Goal: Task Accomplishment & Management: Manage account settings

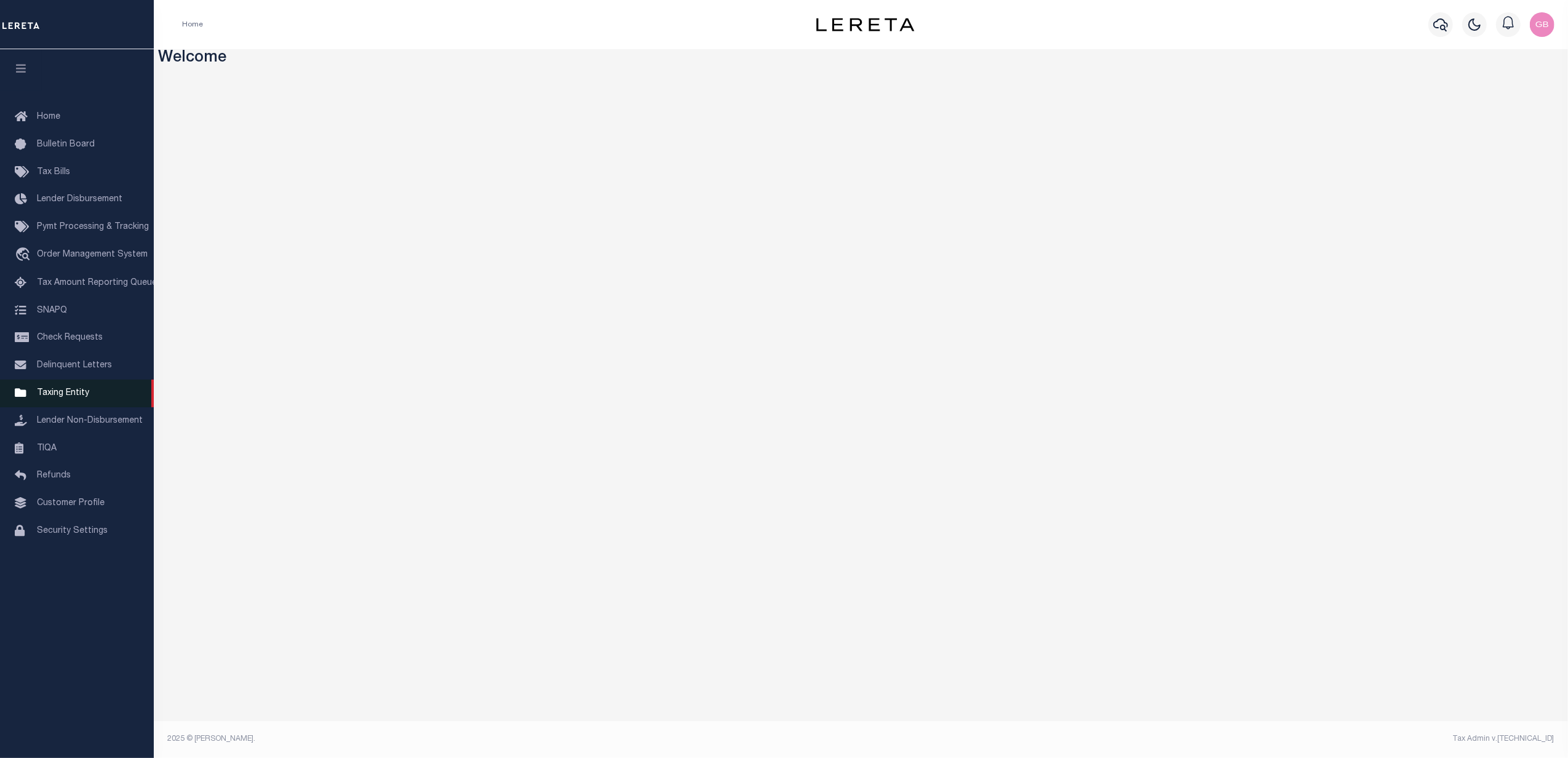
click at [61, 383] on link "Taxing Entity" at bounding box center [77, 393] width 154 height 28
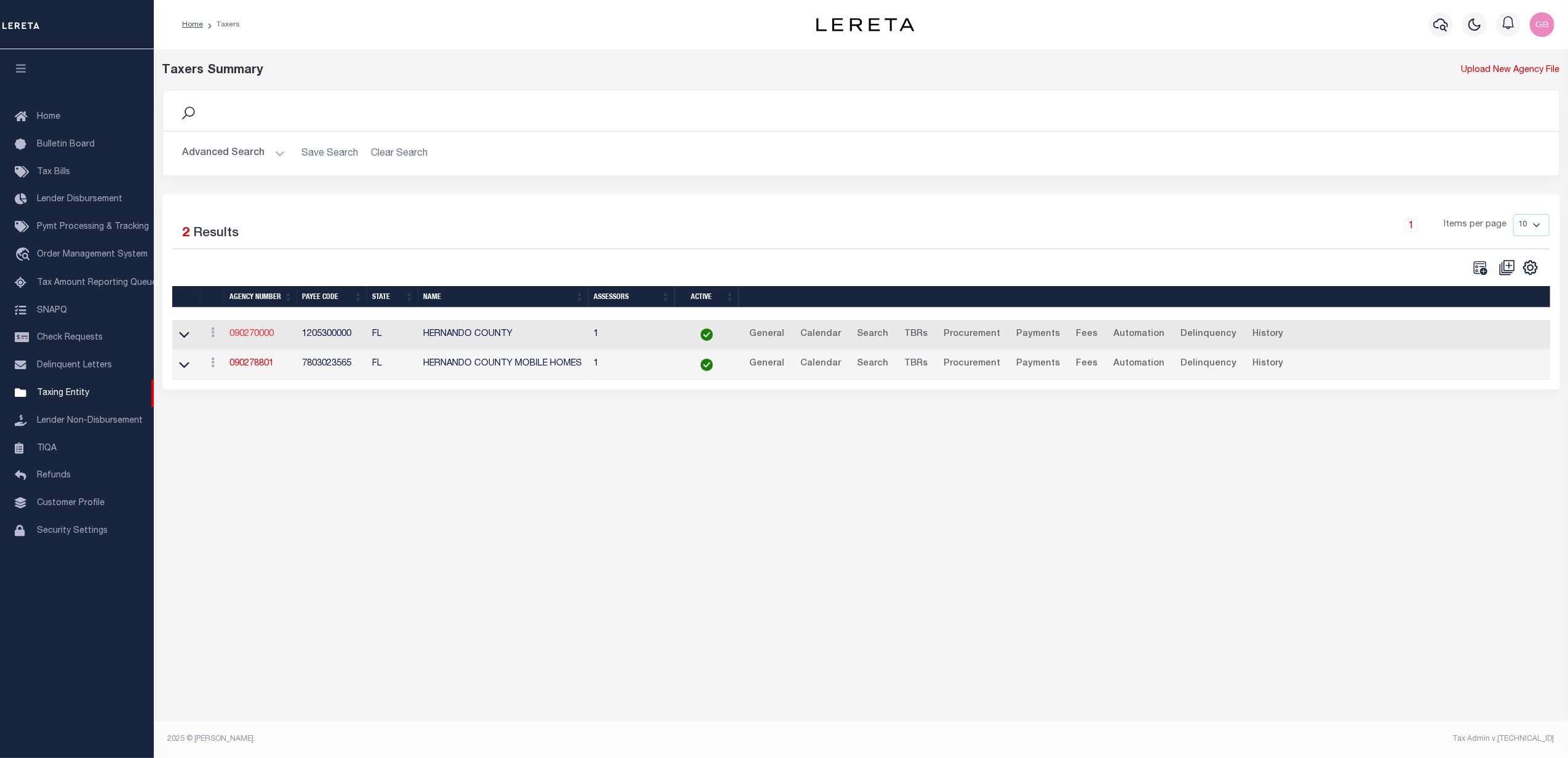
click at [253, 337] on link "090270000" at bounding box center [252, 334] width 45 height 8
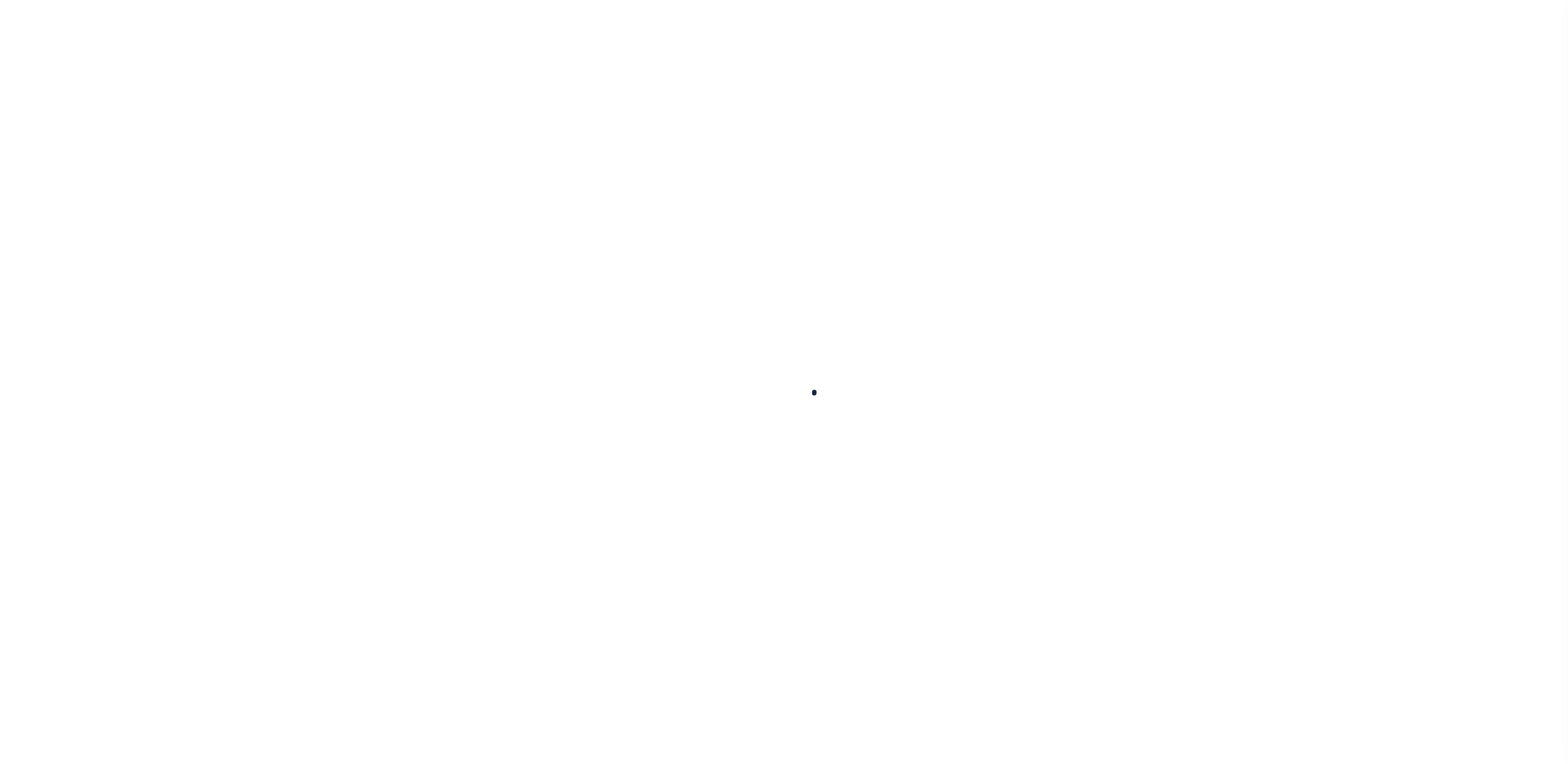
select select
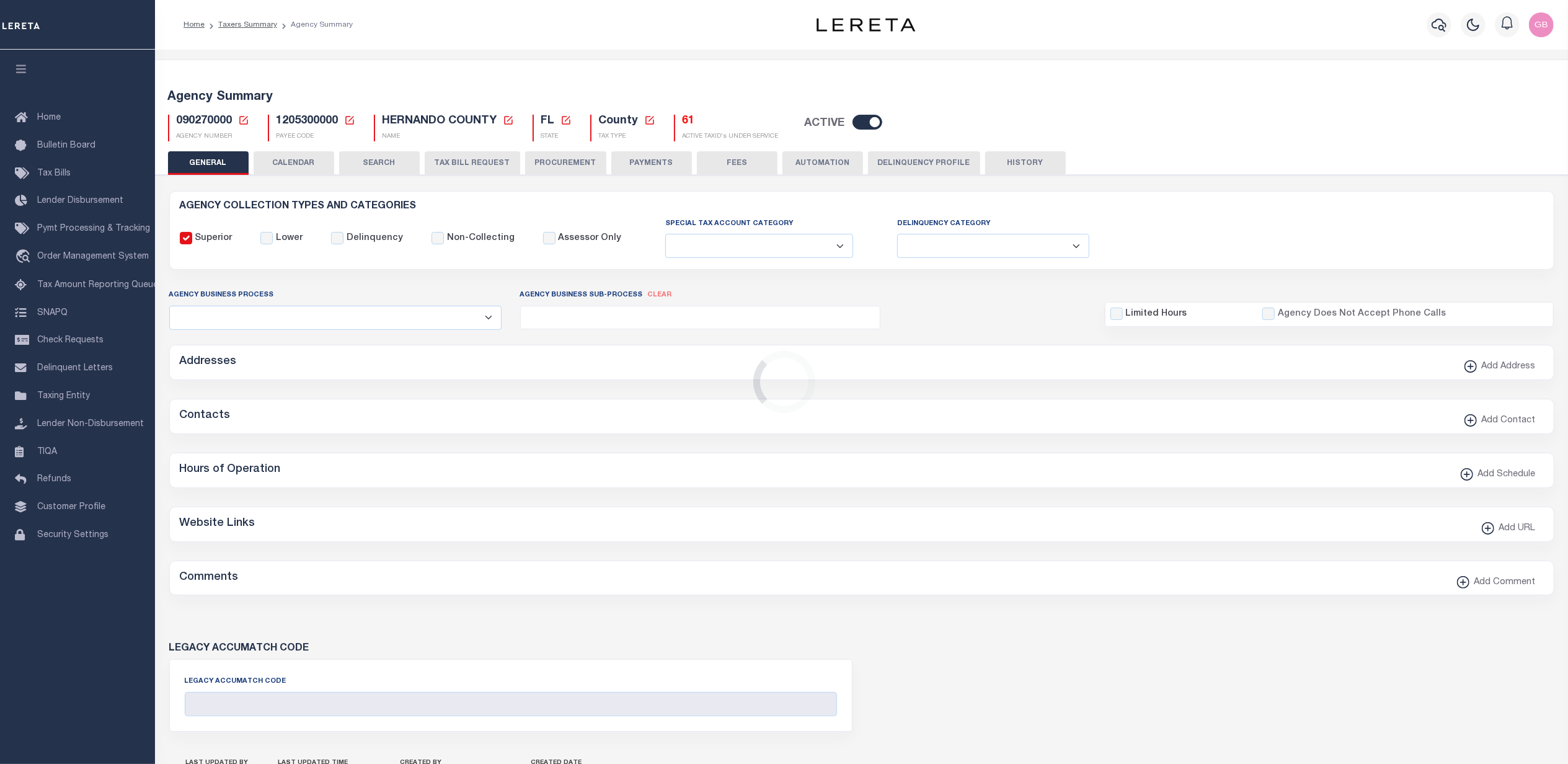
checkbox input "false"
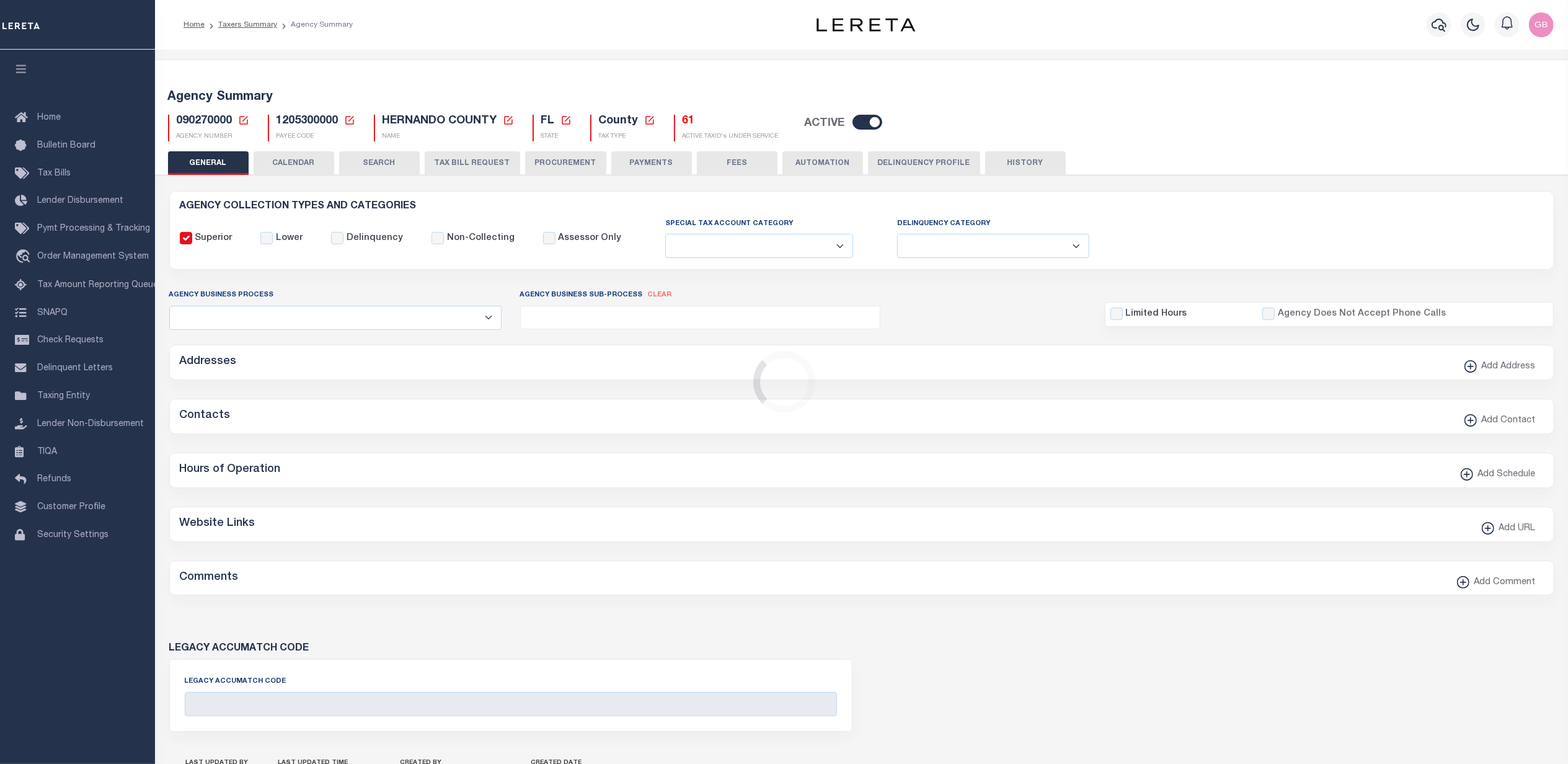
type input "1205300000"
type input "$2"
checkbox input "false"
type input "1"
select select "true"
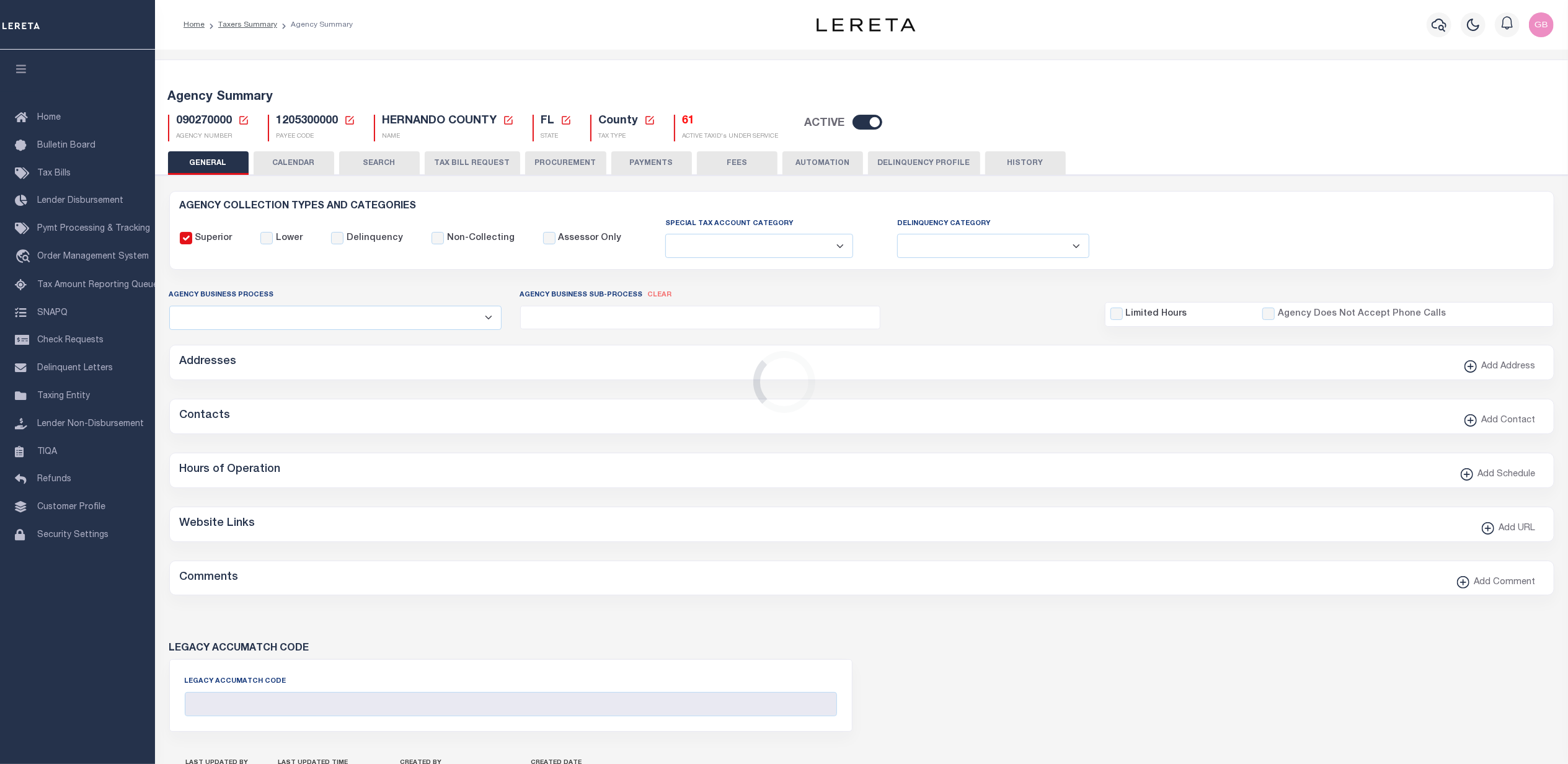
select select "5"
type input "0107"
type input "B - Escrow reporting includes - “Delinquent Prior Year(s) Exist”, “Delinquent C…"
radio input "true"
checkbox input "false"
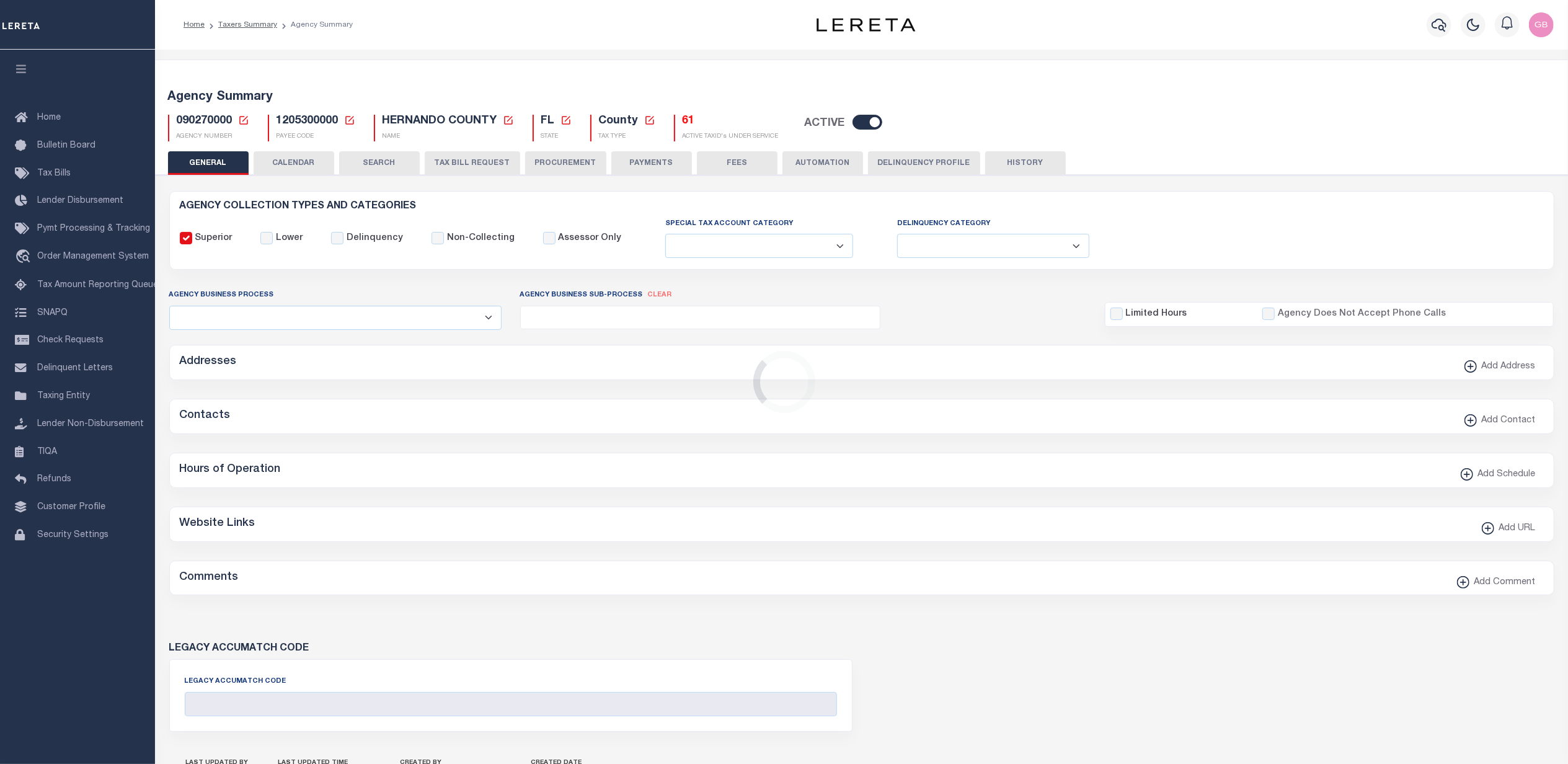
checkbox input "false"
radio input "true"
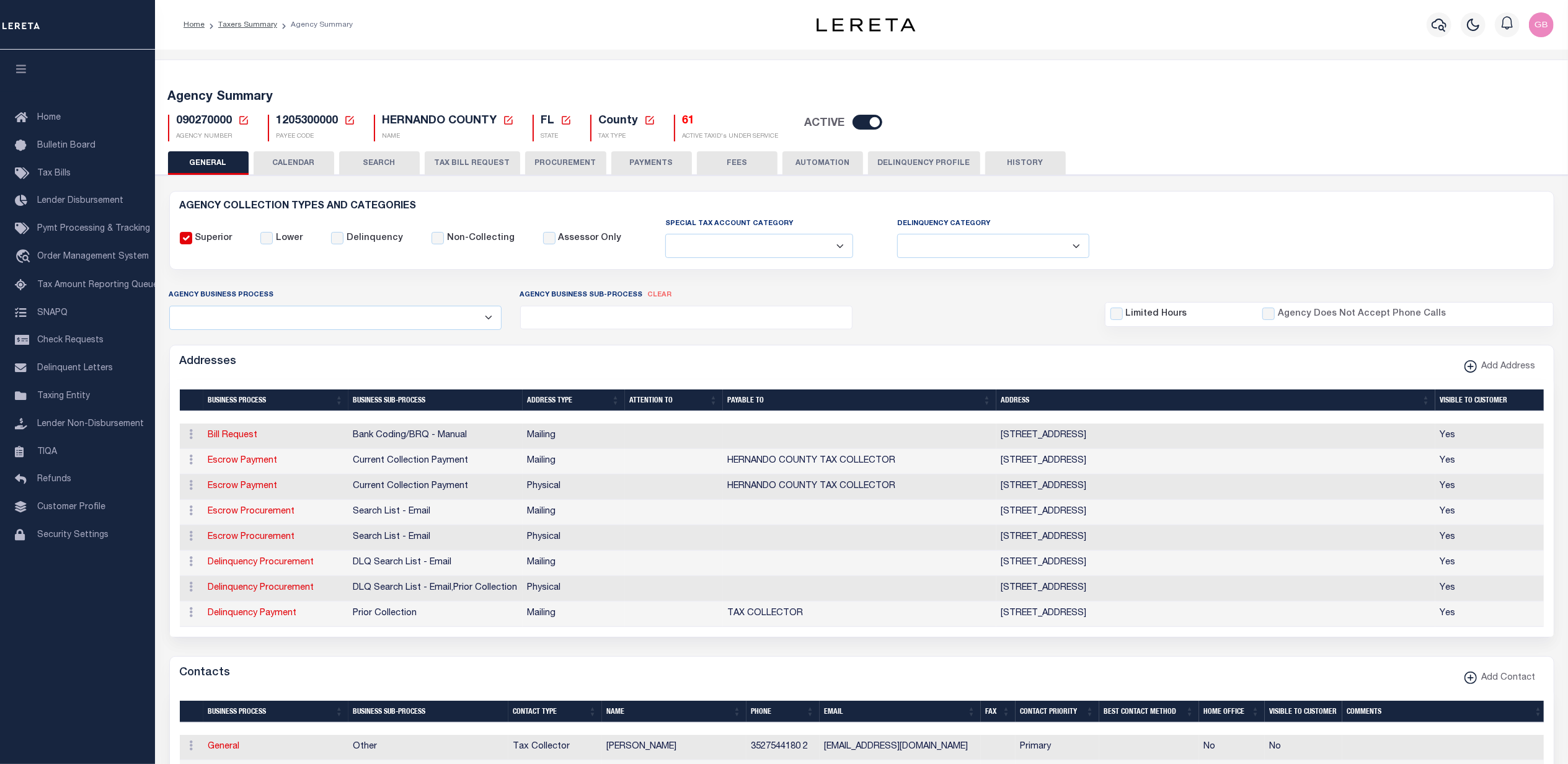
click at [649, 163] on button "PAYMENTS" at bounding box center [651, 163] width 81 height 24
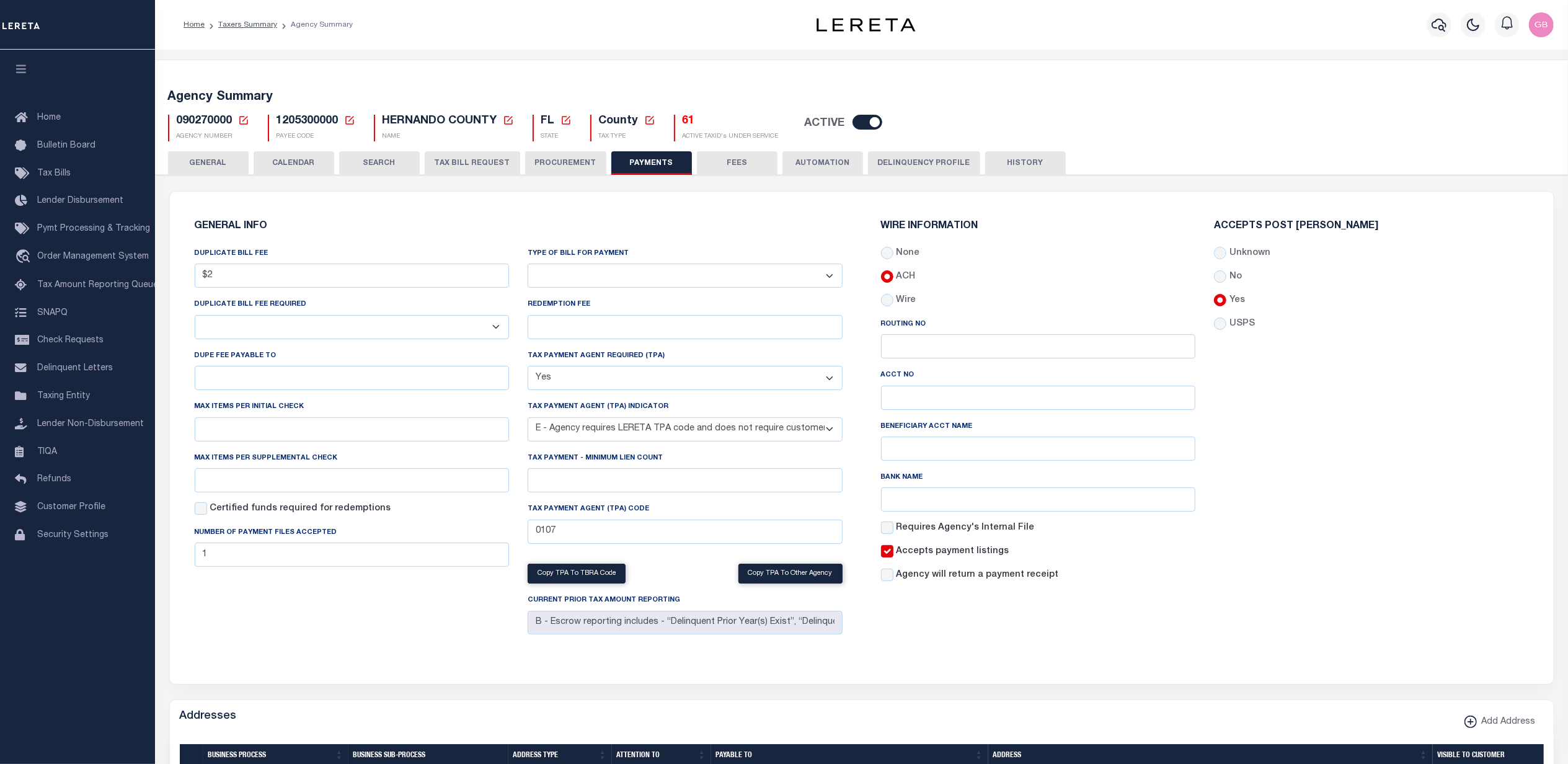
click at [784, 270] on select "Bar-Coded Tax Statement Print Tax Bills from Web. No DBF Required. Memo Bill Or…" at bounding box center [684, 276] width 315 height 25
click at [784, 269] on select "Bar-Coded Tax Statement Print Tax Bills from Web. No DBF Required. Memo Bill Or…" at bounding box center [684, 276] width 315 height 25
click at [635, 265] on select "Bar-Coded Tax Statement Print Tax Bills from Web. No DBF Required. Memo Bill Or…" at bounding box center [684, 276] width 315 height 25
click at [547, 161] on button "PROCUREMENT" at bounding box center [566, 163] width 81 height 24
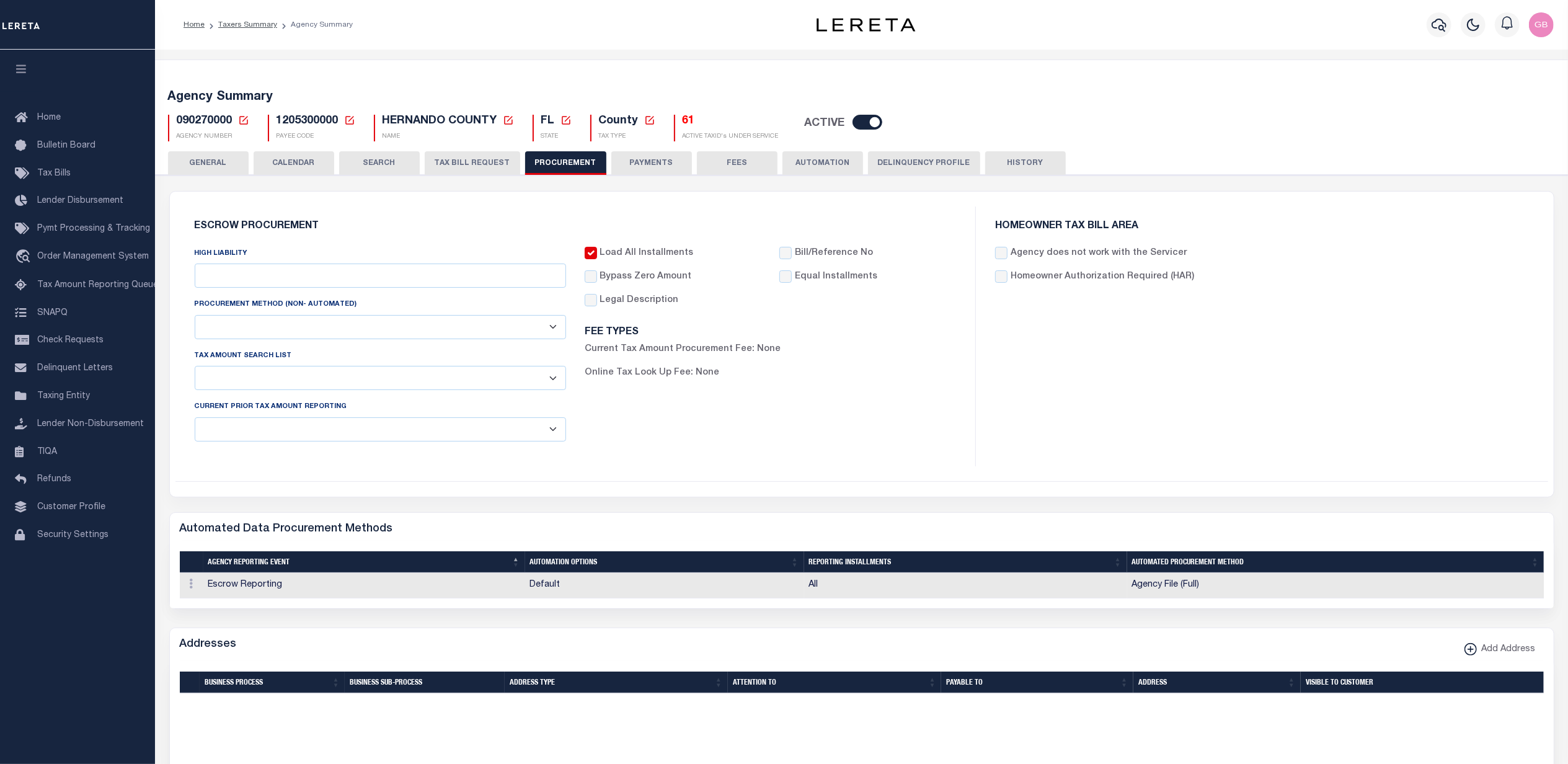
type input "$14,000"
select select "1"
select select "3"
checkbox input "true"
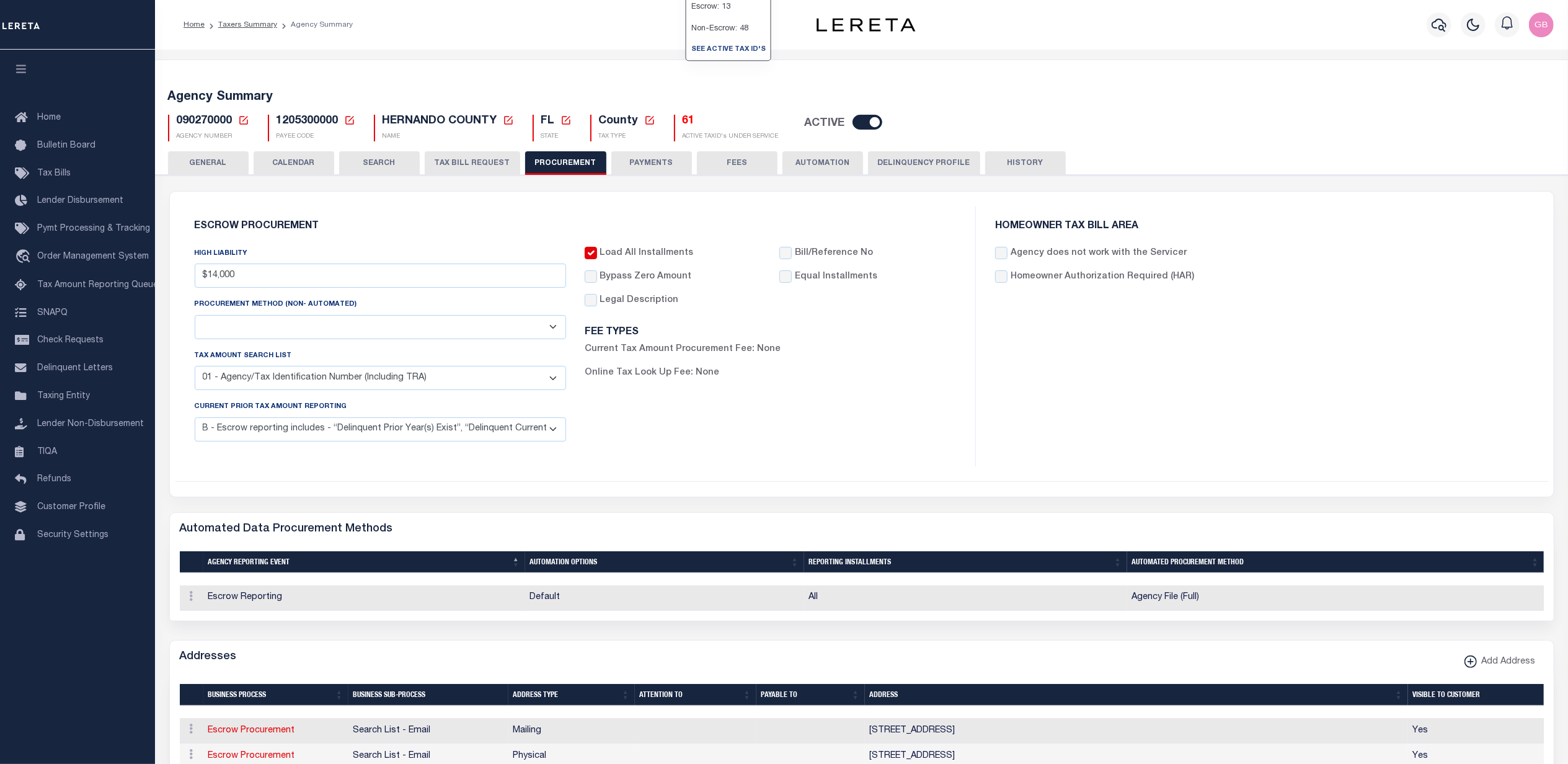
click at [635, 165] on button "PAYMENTS" at bounding box center [651, 163] width 81 height 24
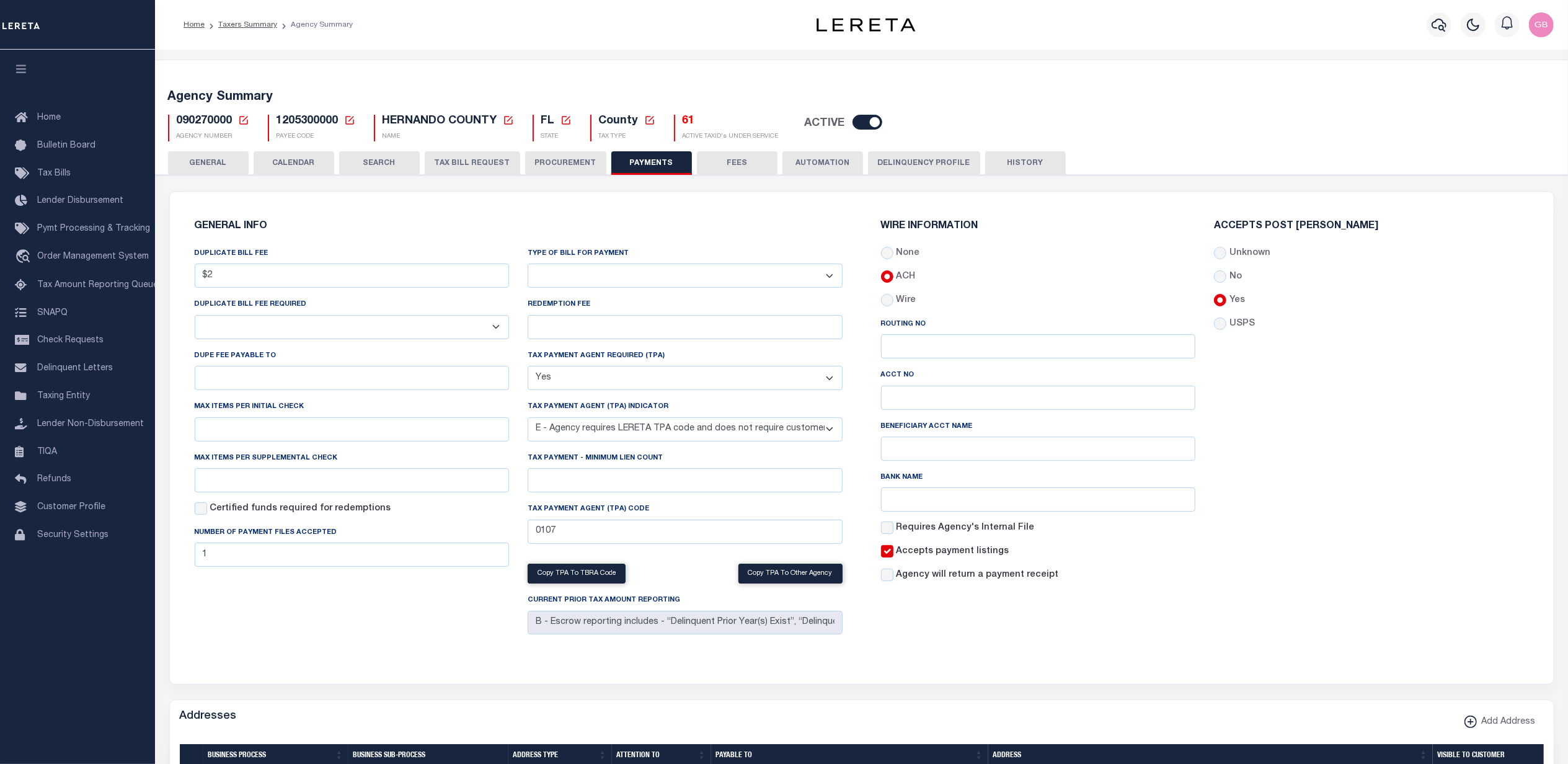
click at [1488, 269] on div "Accepts Post Mark Unknown No Yes" at bounding box center [1370, 406] width 333 height 371
click at [243, 115] on icon at bounding box center [243, 120] width 11 height 11
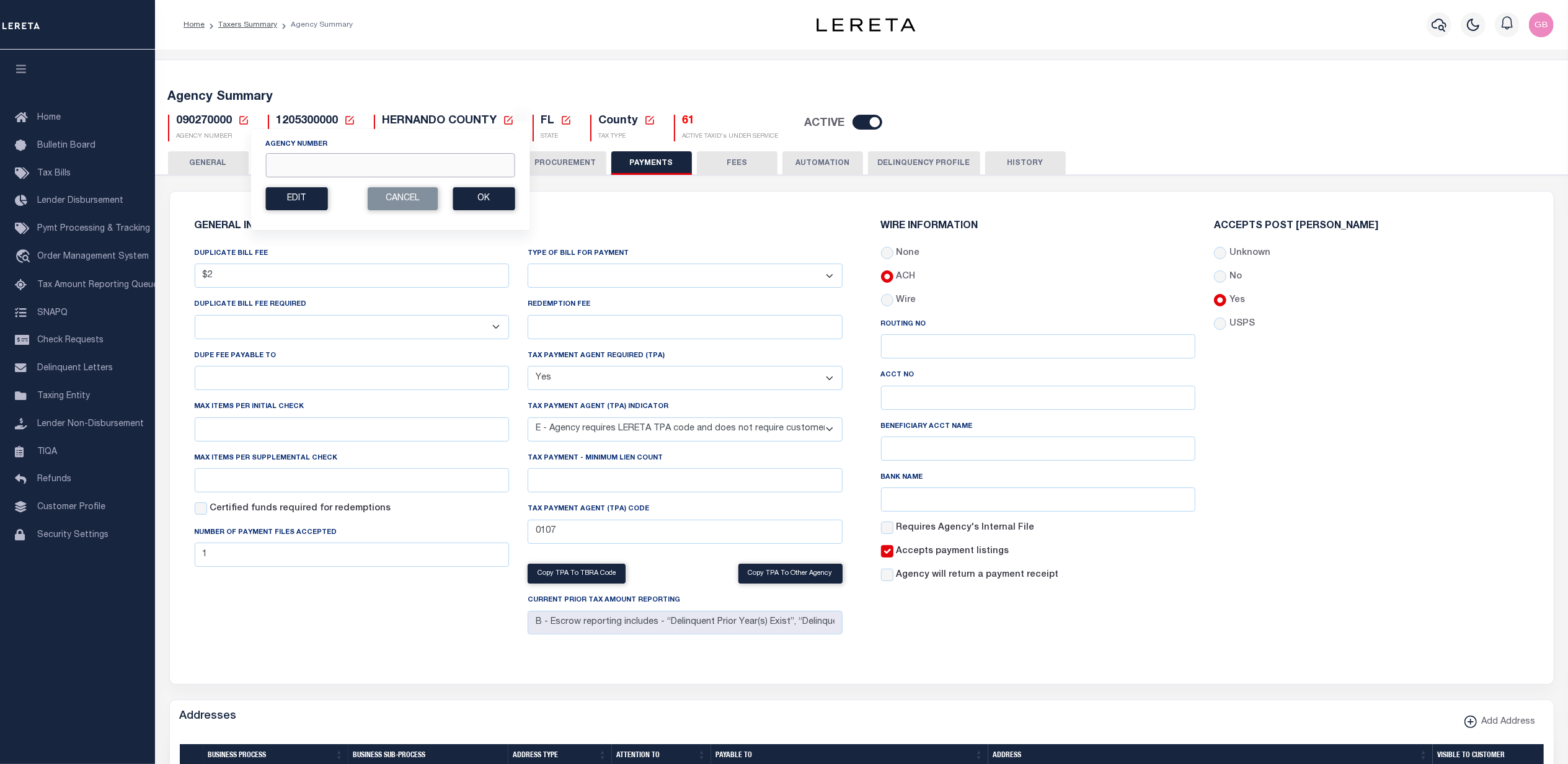
click at [312, 171] on input "Agency Number" at bounding box center [390, 165] width 249 height 25
type input "070020000"
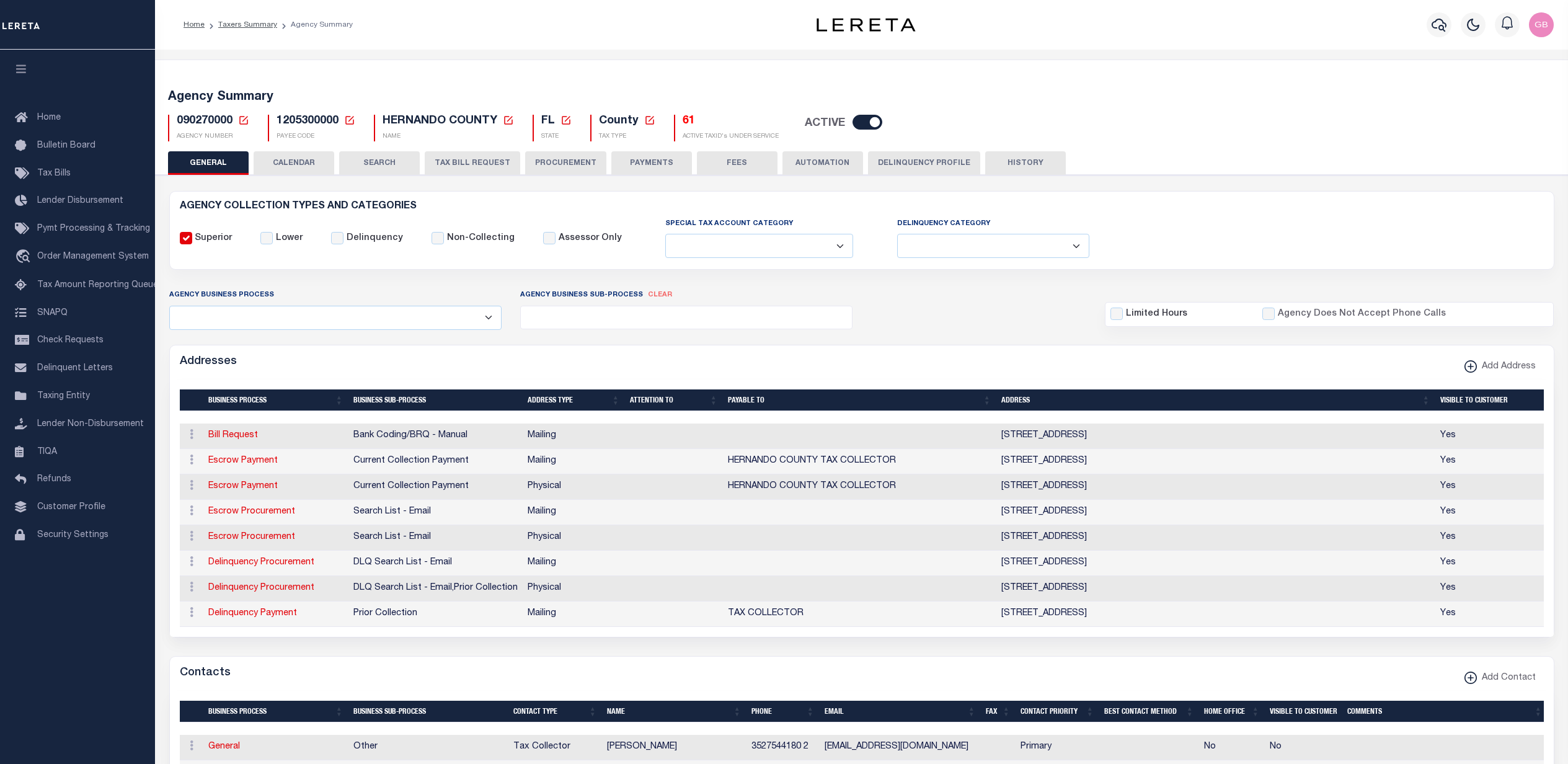
select select
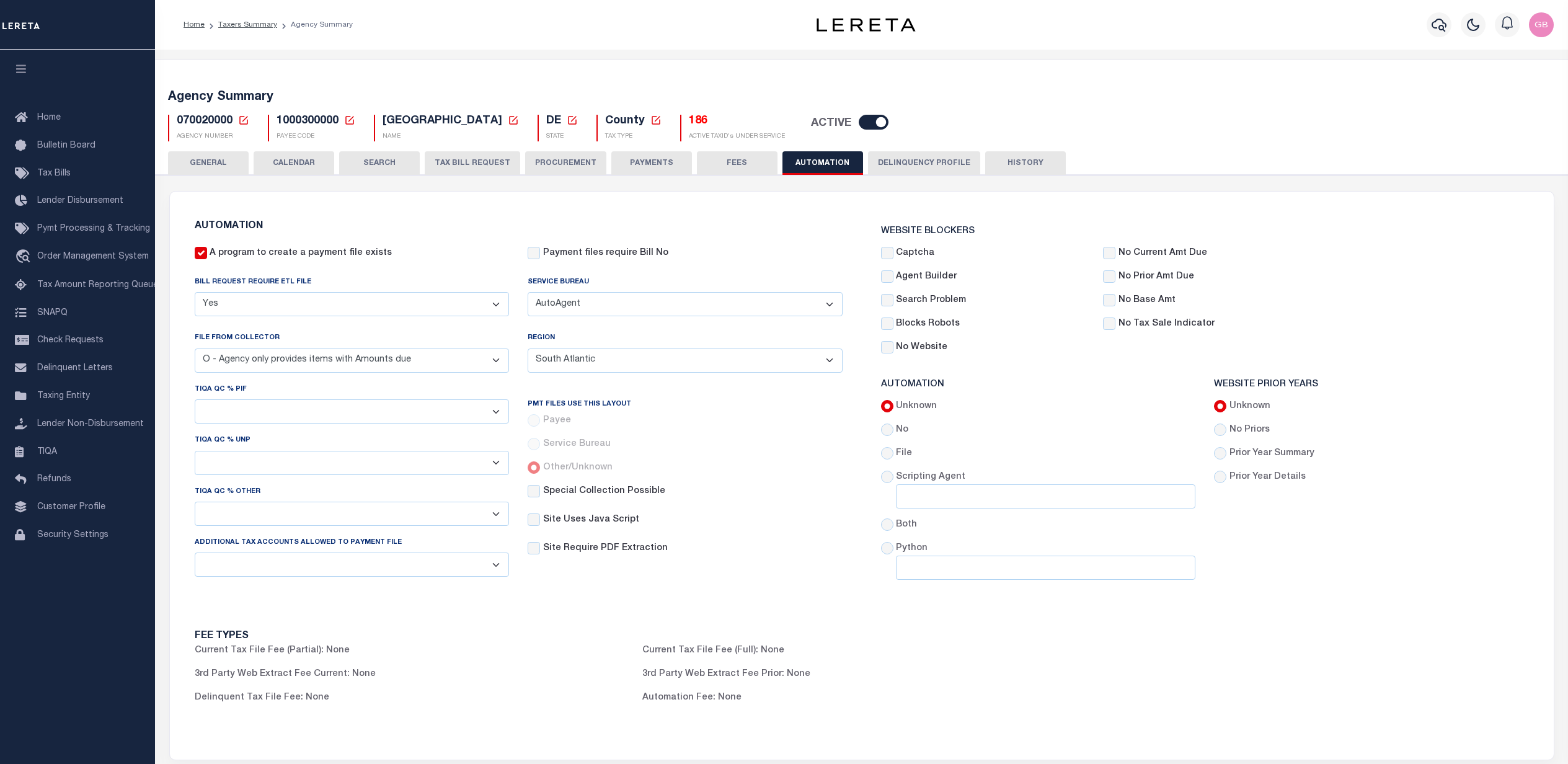
select select "7803021001"
select select "2"
select select "SAT"
select select
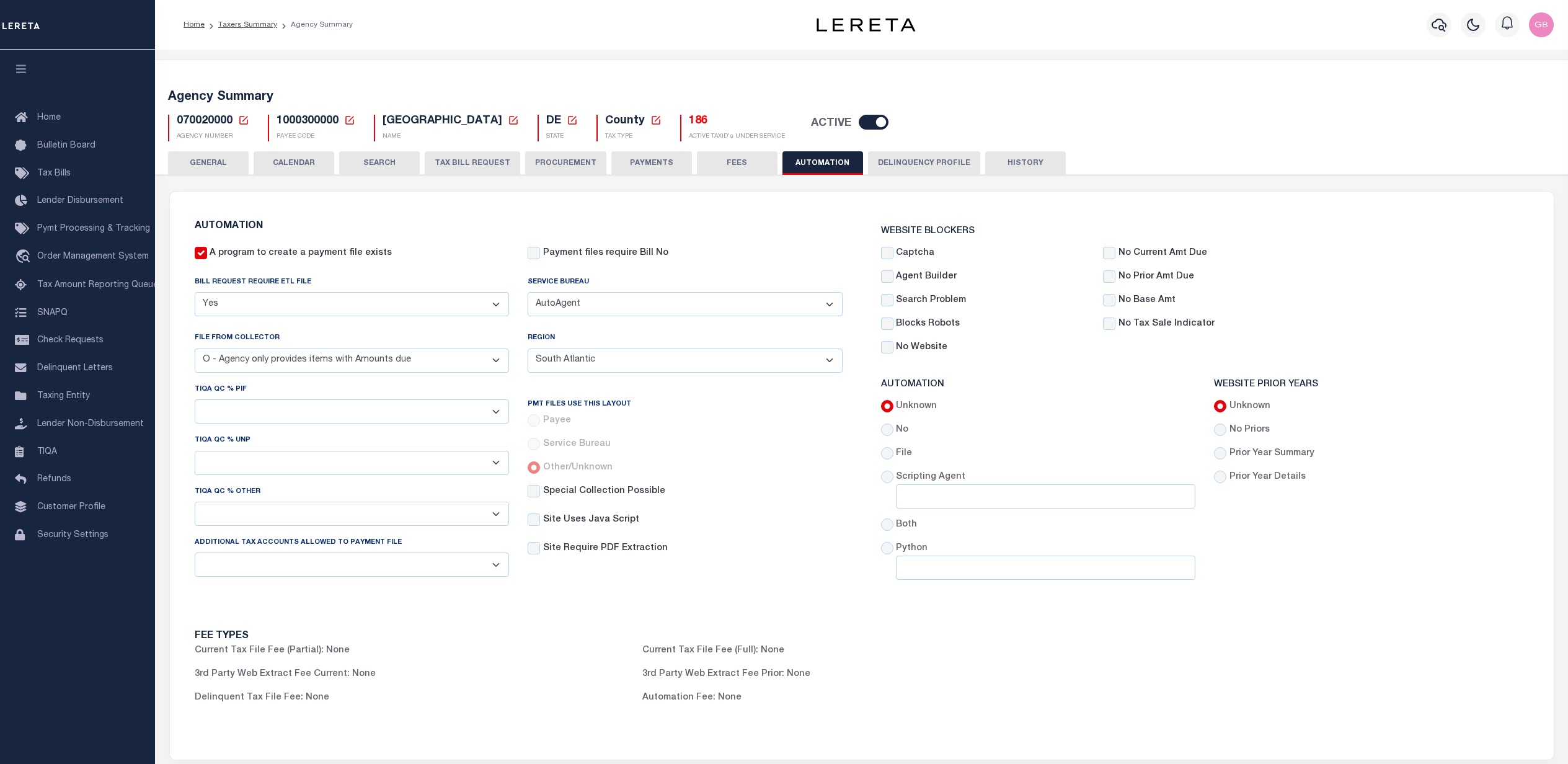
select select
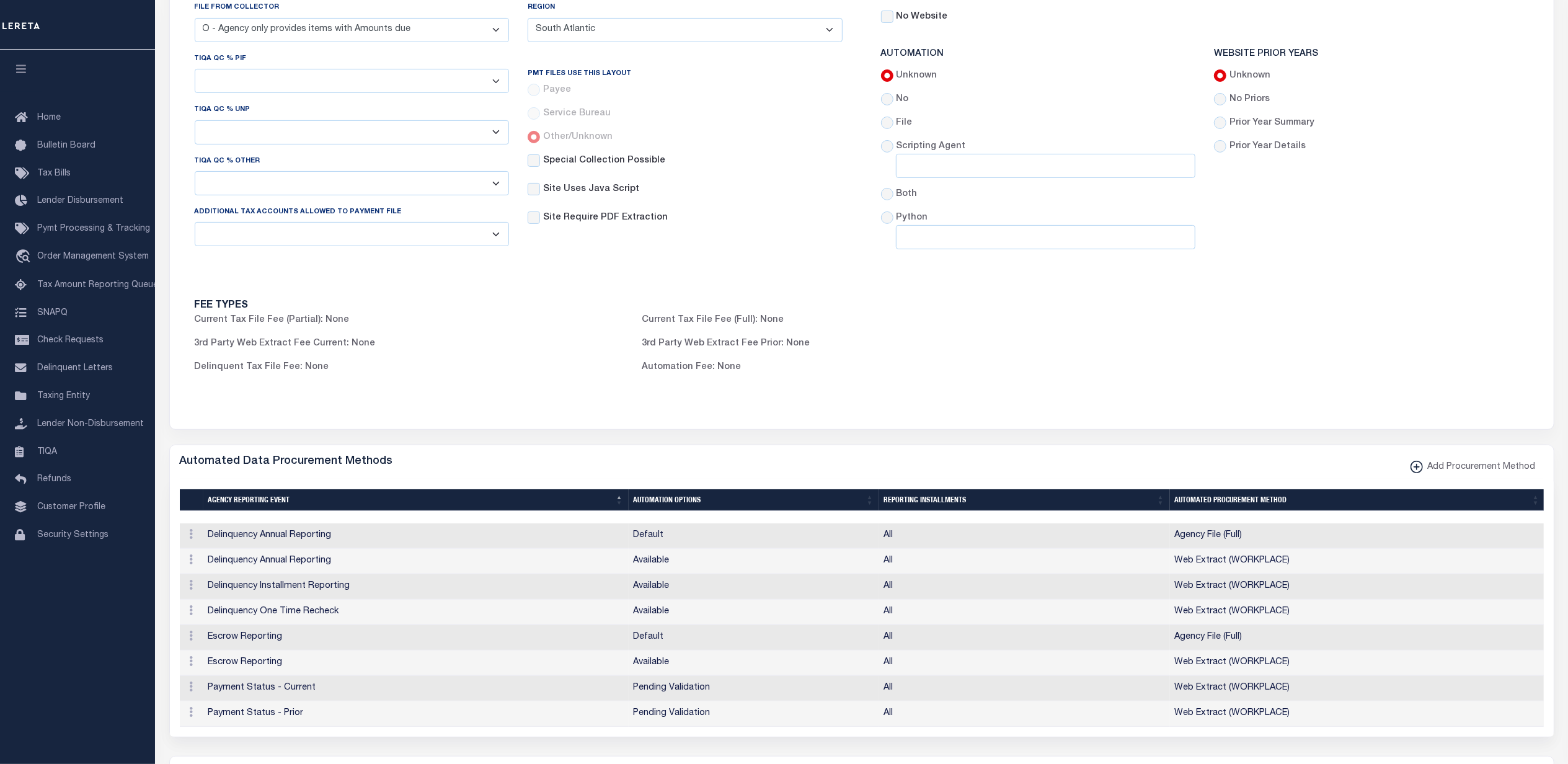
scroll to position [82, 0]
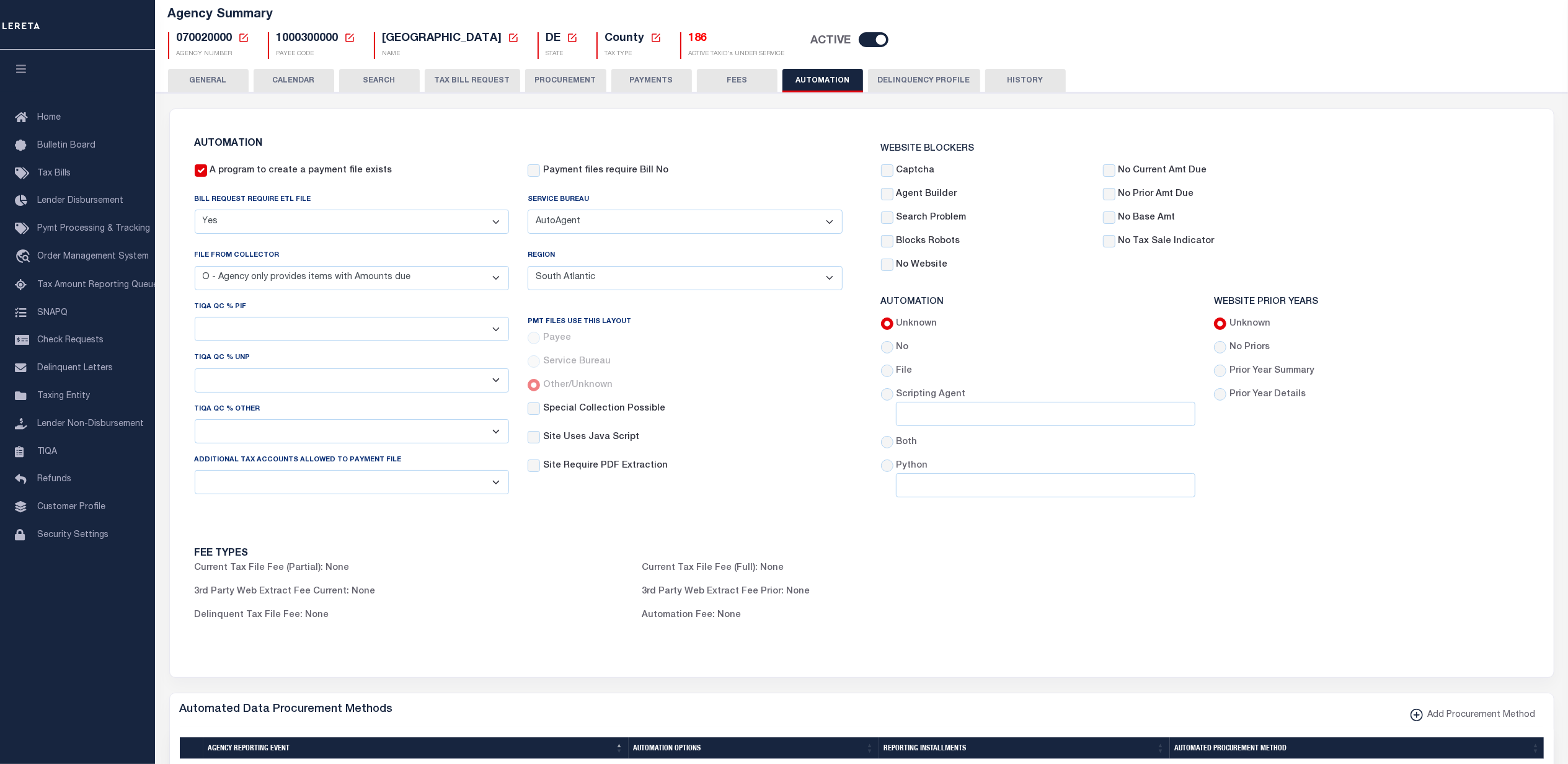
drag, startPoint x: 630, startPoint y: 80, endPoint x: 613, endPoint y: 21, distance: 61.4
click at [630, 80] on button "PAYMENTS" at bounding box center [651, 81] width 81 height 24
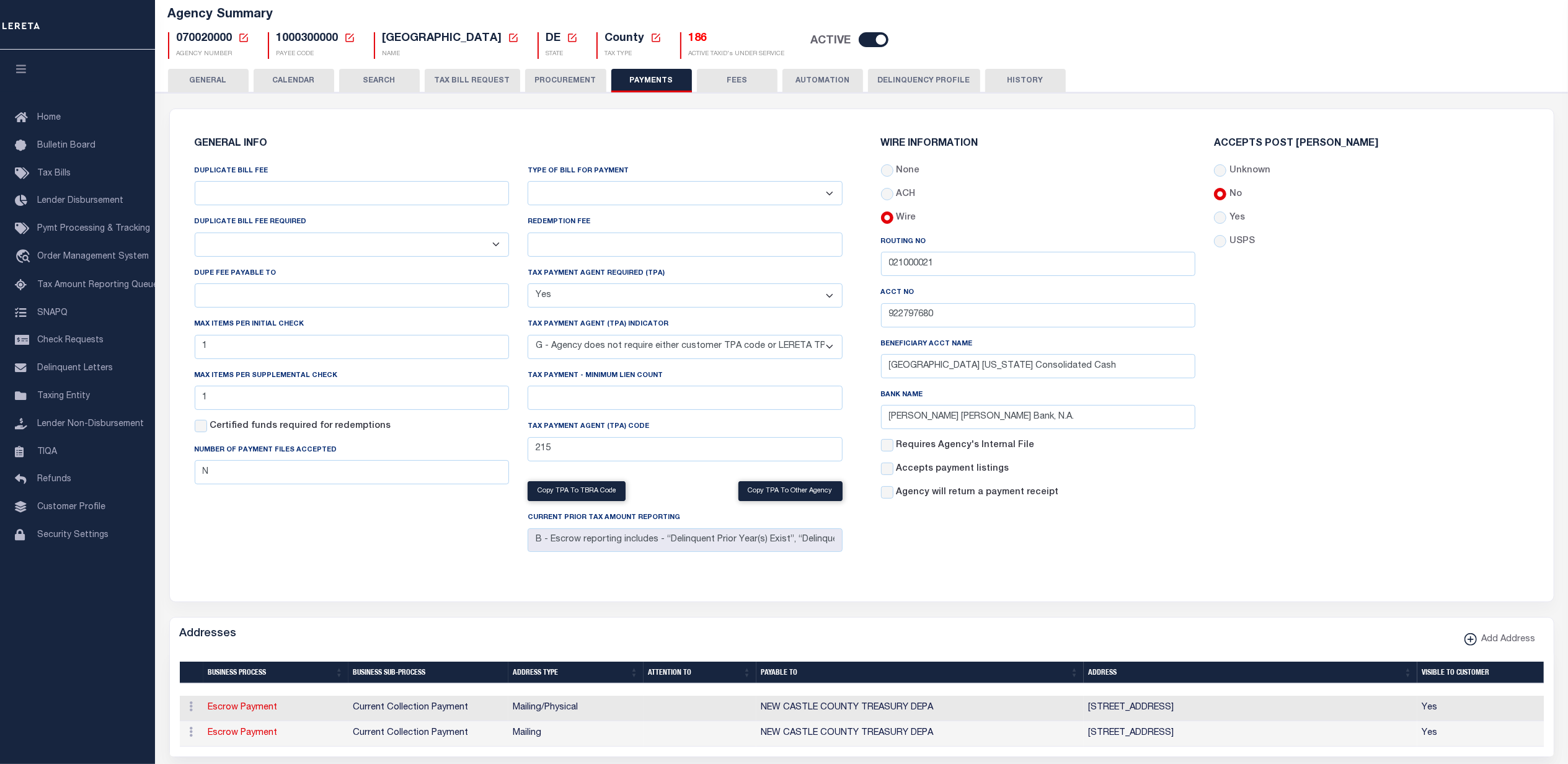
click at [831, 199] on select "Bar-Coded Tax Statement Print Tax Bills from Web. No DBF Required. Memo Bill Or…" at bounding box center [684, 192] width 315 height 25
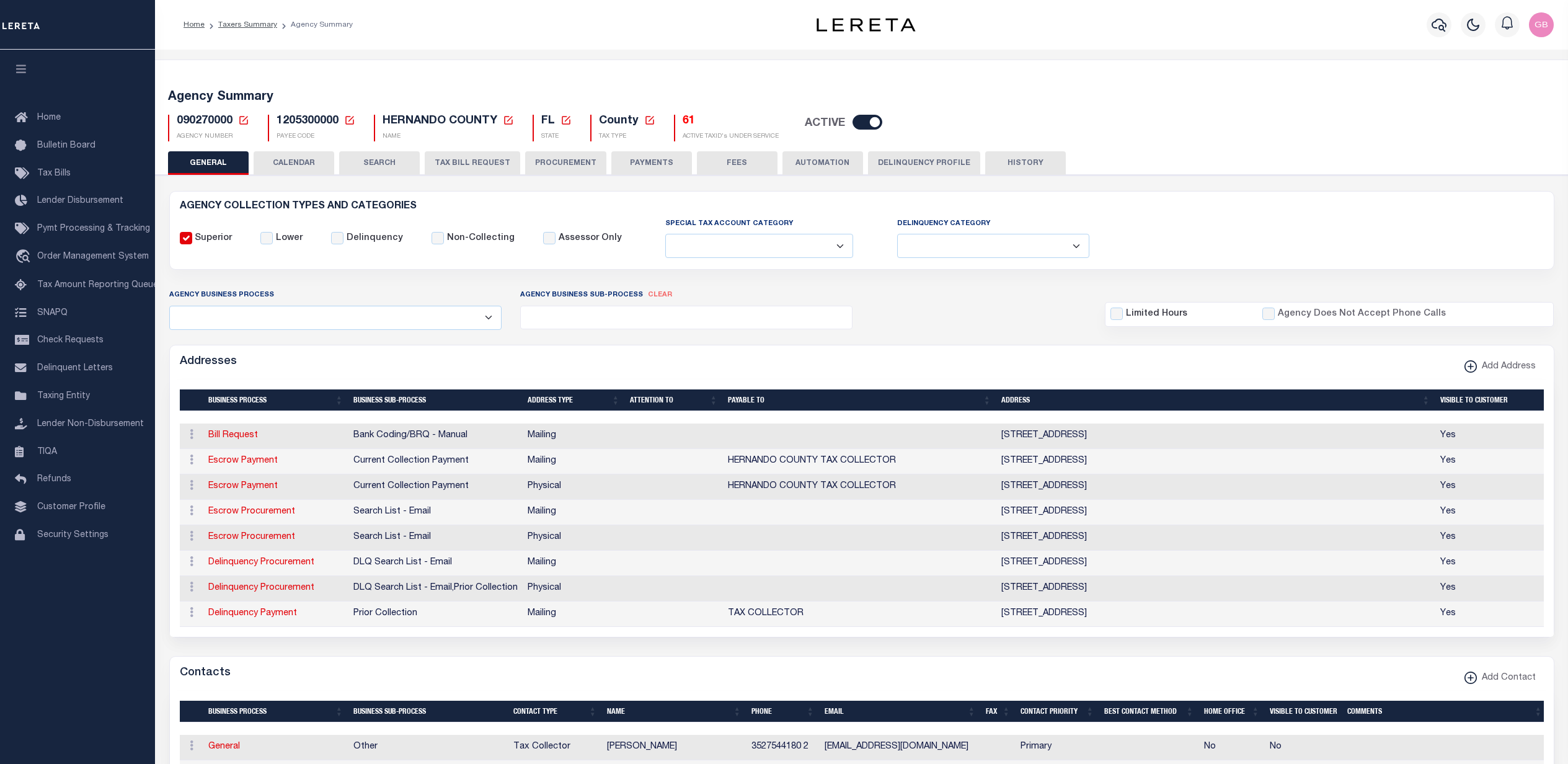
select select
